Goal: Task Accomplishment & Management: Manage account settings

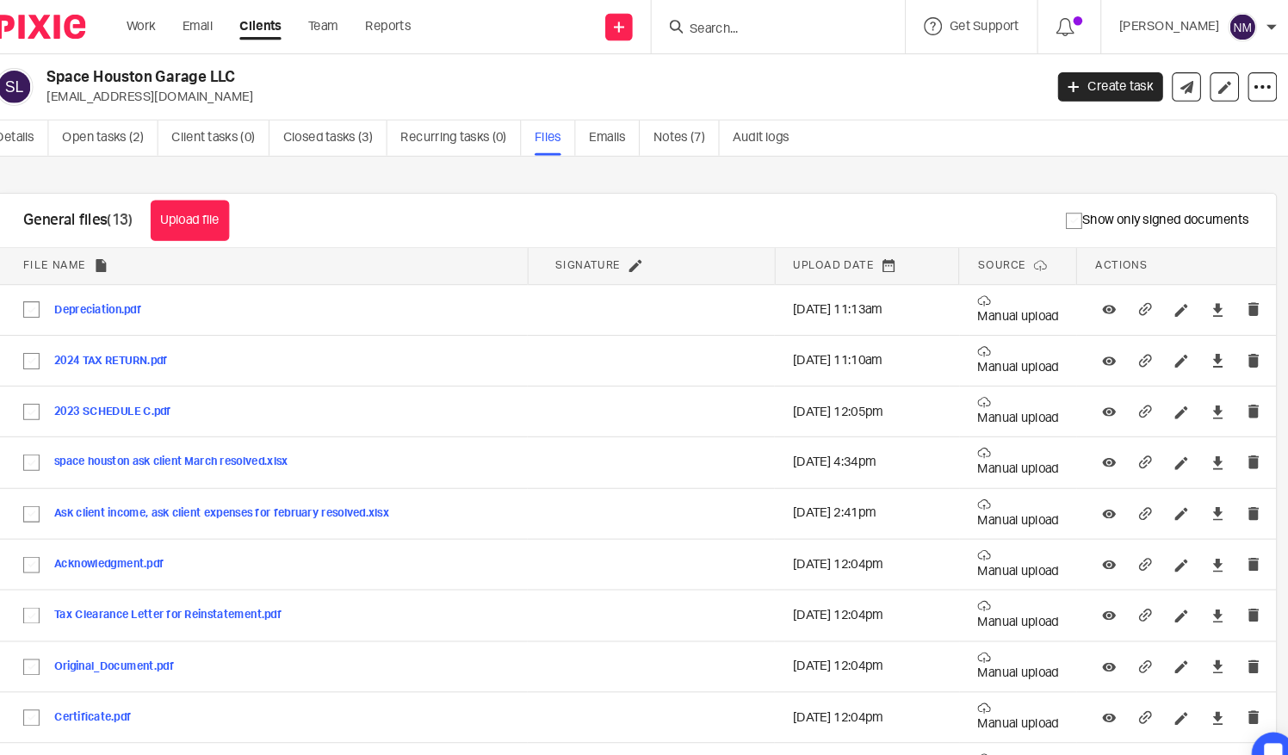
click at [289, 26] on link "Clients" at bounding box center [287, 24] width 40 height 17
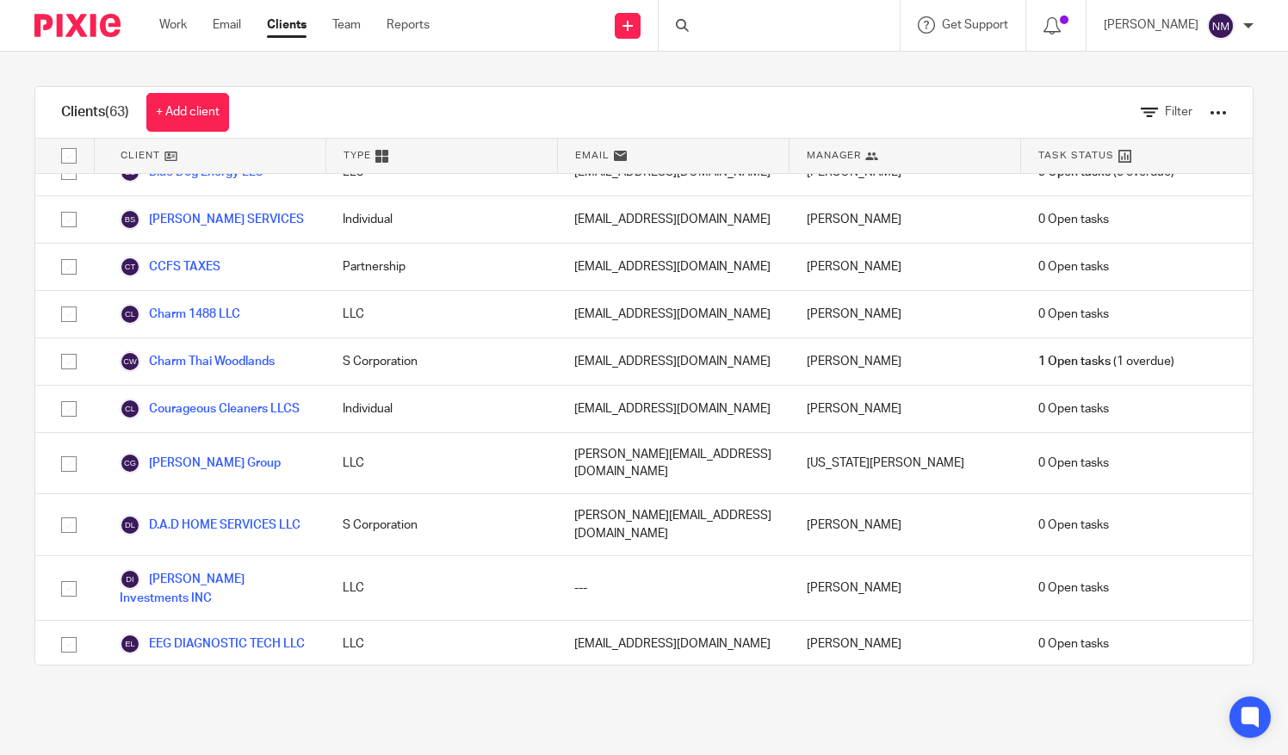
scroll to position [913, 0]
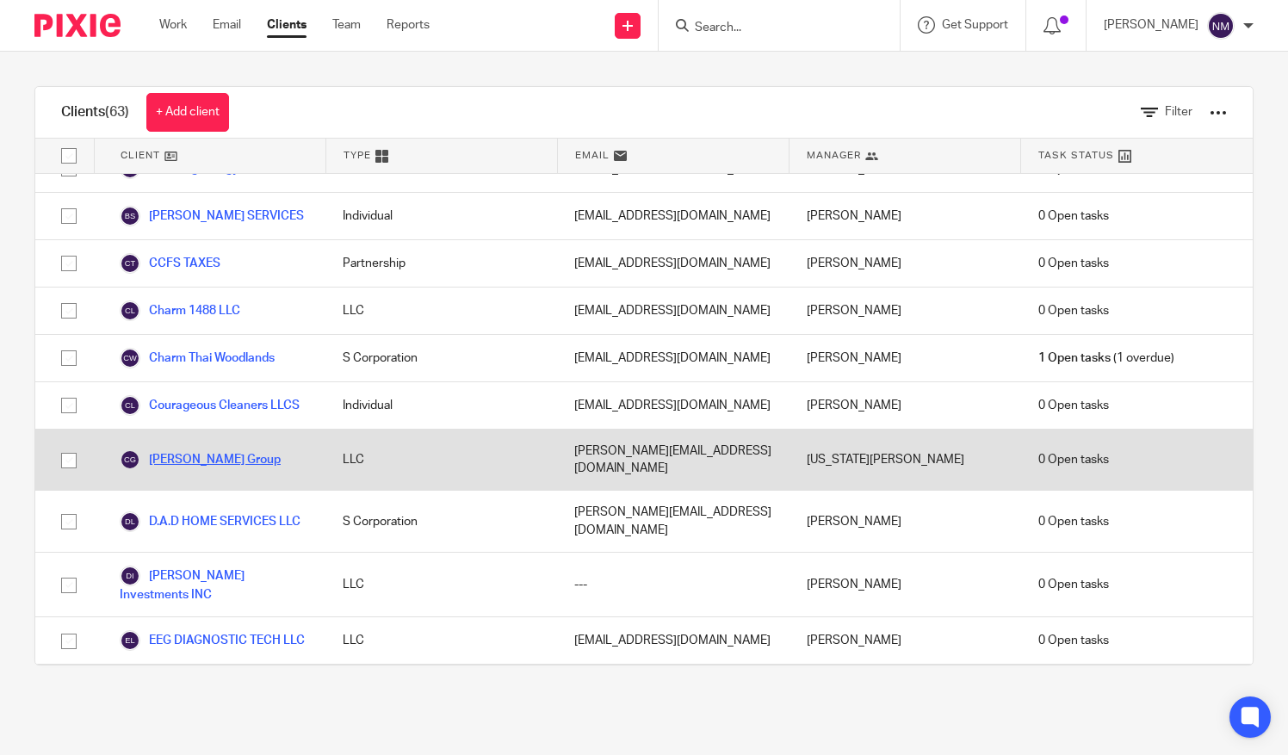
click at [209, 449] on link "[PERSON_NAME] Group" at bounding box center [200, 459] width 161 height 21
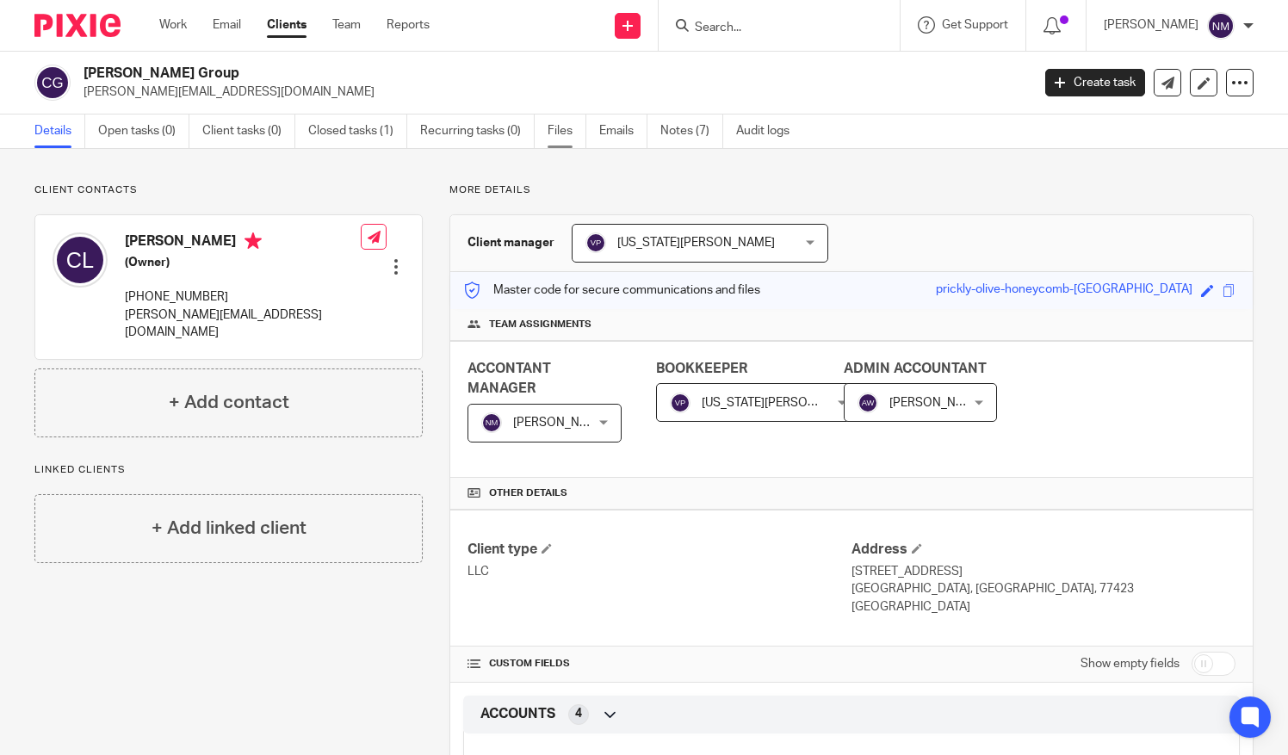
click at [559, 126] on link "Files" at bounding box center [567, 131] width 39 height 34
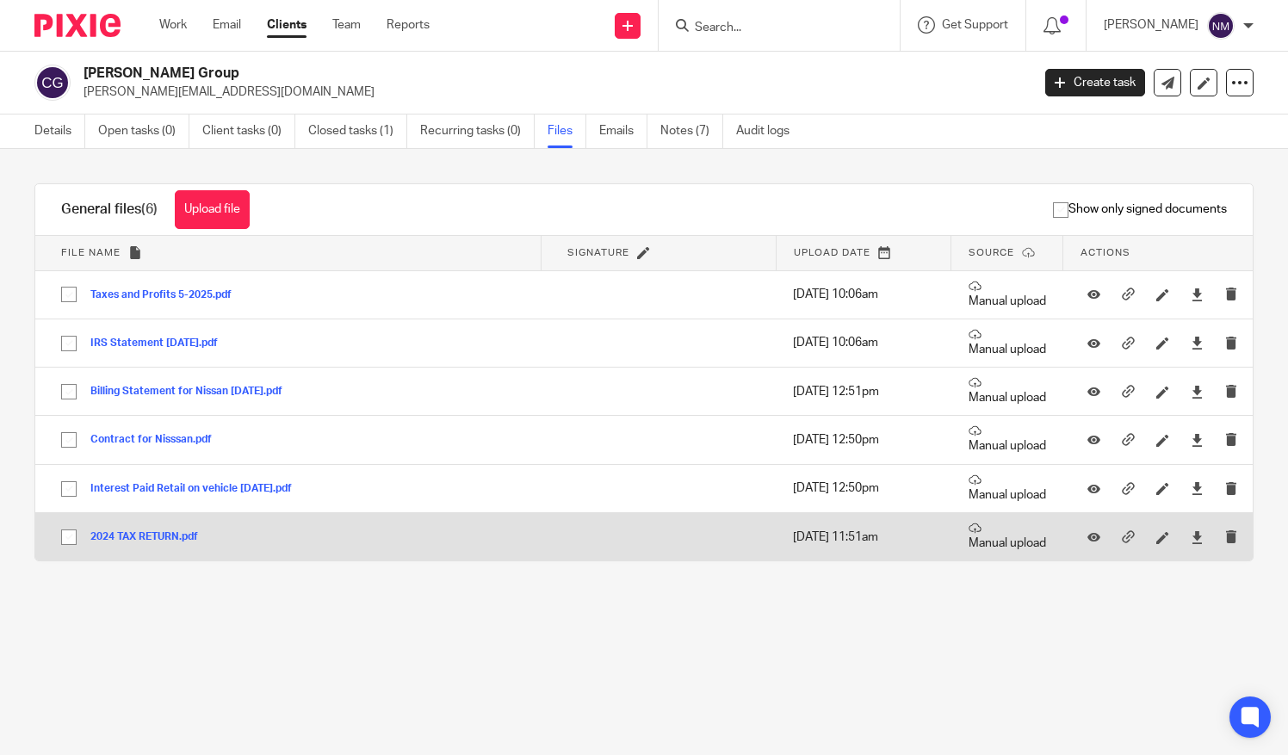
click at [144, 531] on button "2024 TAX RETURN.pdf" at bounding box center [150, 537] width 121 height 12
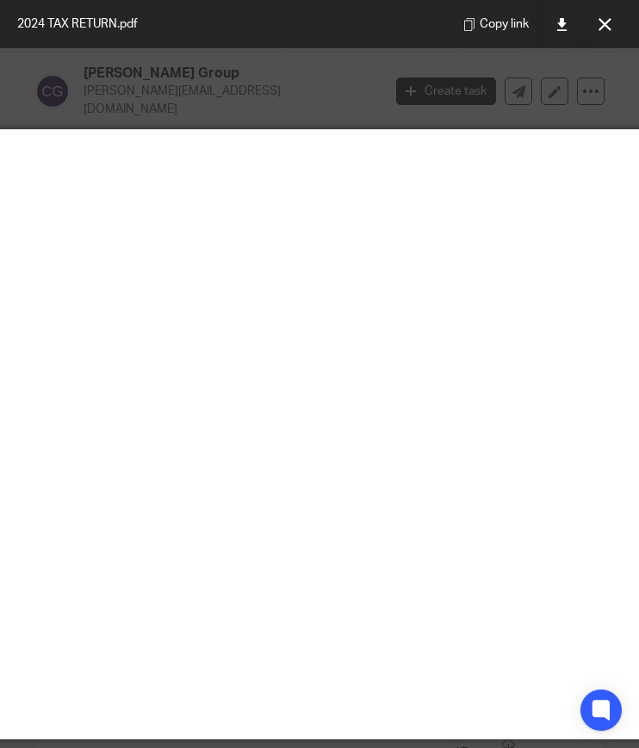
scroll to position [0, 192]
